Goal: Task Accomplishment & Management: Use online tool/utility

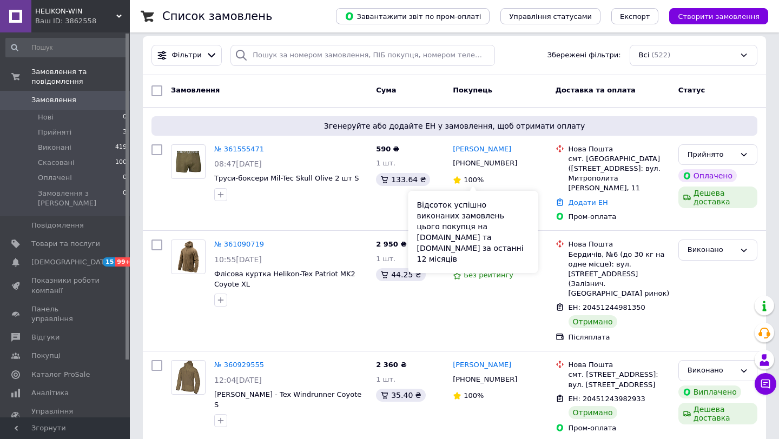
scroll to position [46, 0]
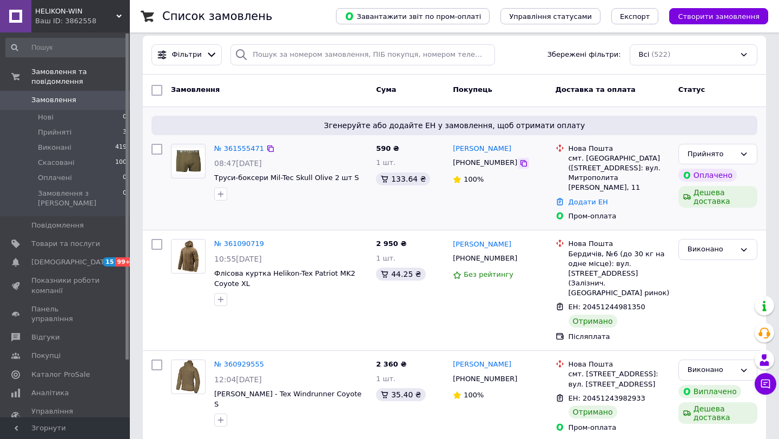
click at [520, 166] on icon at bounding box center [523, 163] width 6 height 6
drag, startPoint x: 212, startPoint y: 177, endPoint x: 351, endPoint y: 176, distance: 139.0
click at [351, 176] on div "№ 361555471 08:47[DATE] Труси-боксери Mil-Tec Skull Olive 2 шт S" at bounding box center [291, 171] width 162 height 65
copy span "Труси-боксери Mil-Tec Skull Olive 2 шт S"
click at [595, 198] on link "Додати ЕН" at bounding box center [587, 202] width 39 height 8
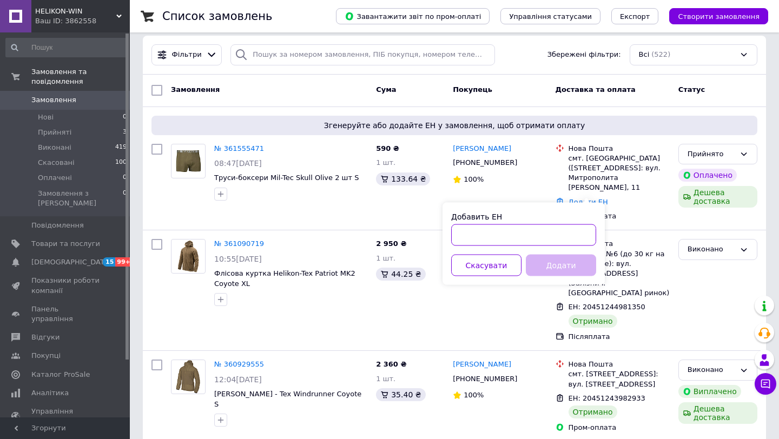
click at [514, 245] on input "Добавить ЕН" at bounding box center [523, 235] width 145 height 22
paste input "20451247403864"
type input "20451247403864"
click at [561, 272] on button "Додати" at bounding box center [561, 266] width 70 height 22
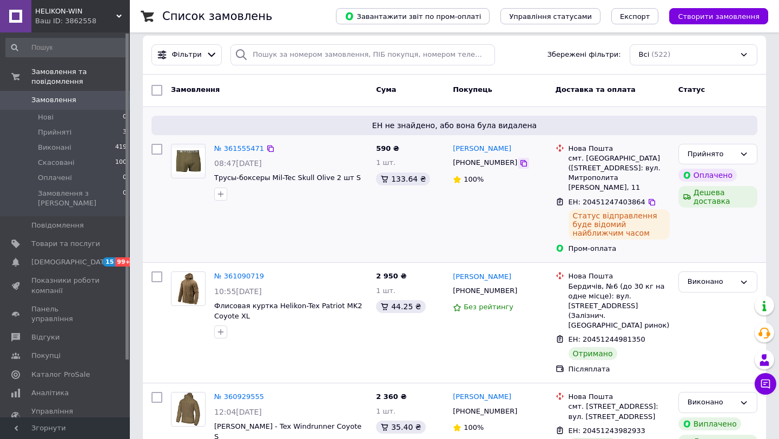
click at [519, 163] on icon at bounding box center [523, 163] width 9 height 9
